Goal: Transaction & Acquisition: Purchase product/service

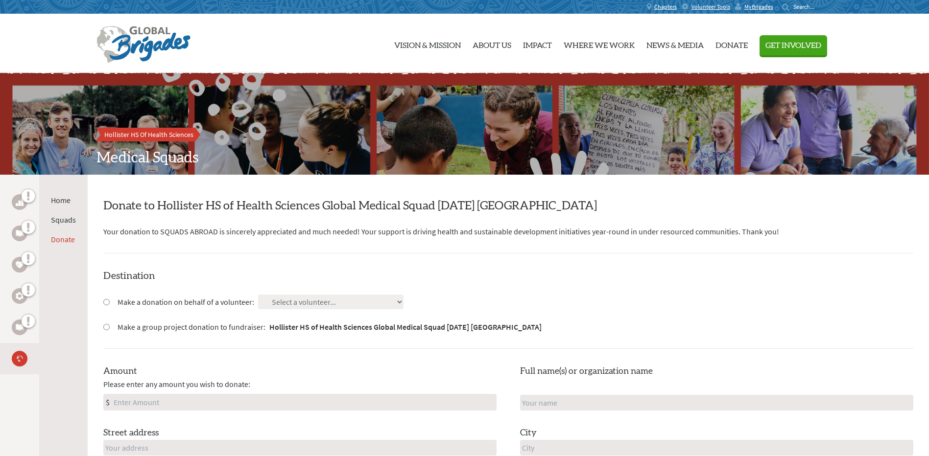
click at [109, 302] on input "Make a donation on behalf of a volunteer:" at bounding box center [106, 302] width 6 height 6
radio input "true"
click at [290, 300] on select "Select a volunteer... [PERSON_NAME] [PERSON_NAME] [PERSON_NAME] [PERSON_NAME] […" at bounding box center [330, 302] width 145 height 15
select select "414AFF7F-4350-11F0-B8AC-42010A400003"
click at [258, 295] on select "Select a volunteer... [PERSON_NAME] [PERSON_NAME] [PERSON_NAME] [PERSON_NAME] […" at bounding box center [330, 302] width 145 height 15
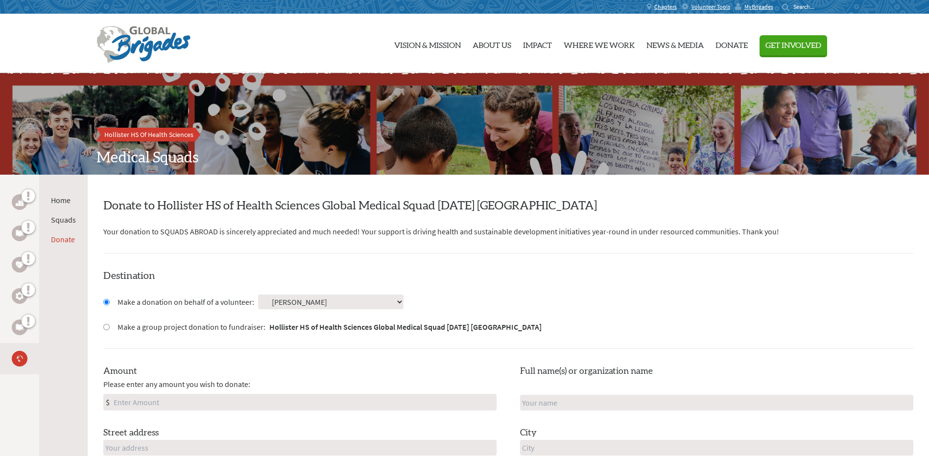
click at [480, 313] on div "Destination Make a donation on behalf of a volunteer: Select a volunteer... [PE…" at bounding box center [508, 415] width 810 height 293
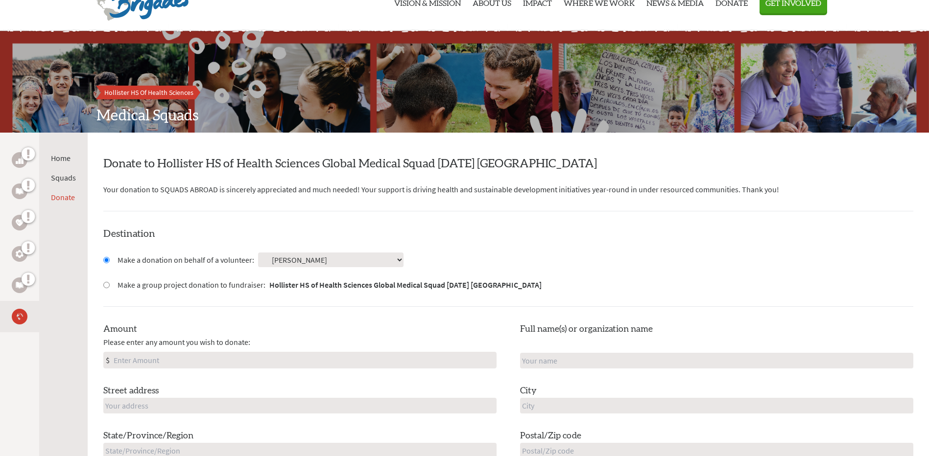
scroll to position [147, 0]
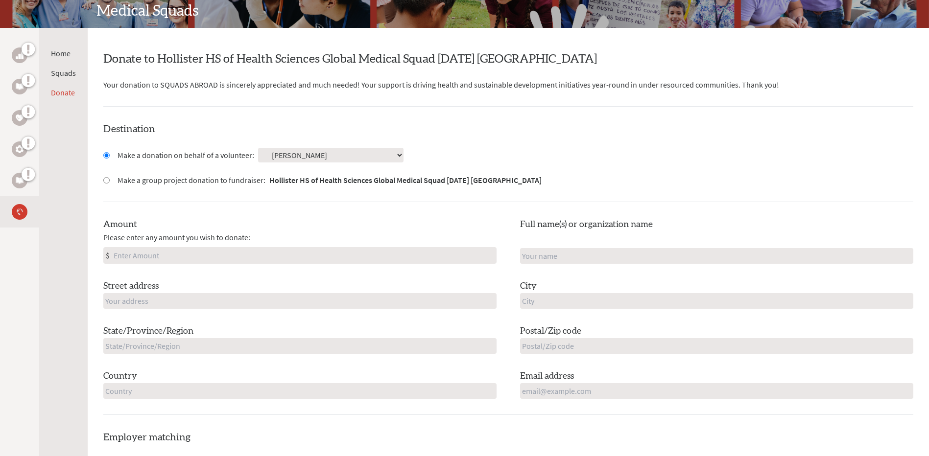
click at [328, 129] on h4 "Destination" at bounding box center [508, 129] width 810 height 14
click at [169, 159] on label "Make a donation on behalf of a volunteer:" at bounding box center [186, 155] width 137 height 12
click at [110, 159] on input "Make a donation on behalf of a volunteer:" at bounding box center [106, 155] width 6 height 6
click at [60, 53] on link "Home" at bounding box center [61, 53] width 20 height 10
